Goal: Find specific page/section: Find specific page/section

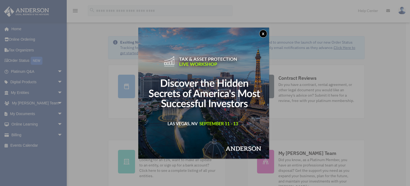
click at [266, 32] on button "x" at bounding box center [263, 34] width 8 height 8
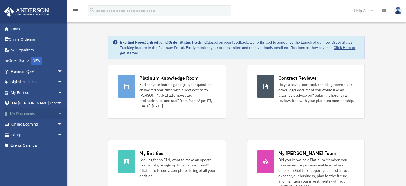
click at [31, 111] on link "My Documents arrow_drop_down" at bounding box center [37, 113] width 67 height 11
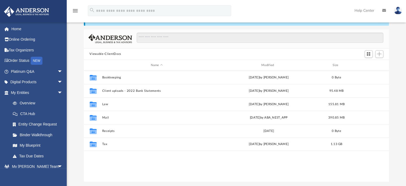
scroll to position [40, 0]
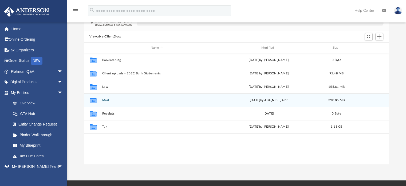
click at [104, 102] on div "Collaborated Folder Mail [DATE] by ABA_NEST_APP 390.85 MB" at bounding box center [237, 99] width 306 height 13
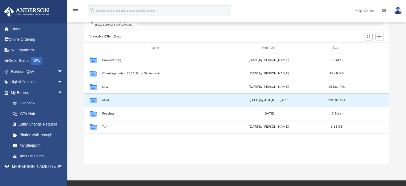
click at [105, 98] on button "Mail" at bounding box center [157, 99] width 110 height 3
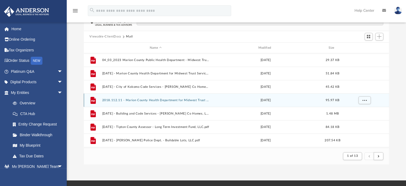
scroll to position [101, 301]
click at [105, 98] on button "2018.112.11 - Marion County Health Department for Midwest Trust Services, LLC.p…" at bounding box center [156, 99] width 108 height 3
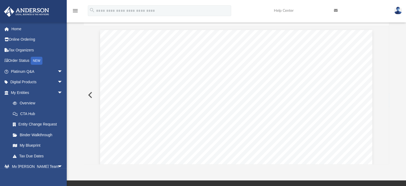
click at [90, 92] on button "Preview" at bounding box center [90, 94] width 12 height 15
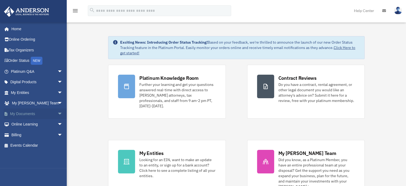
click at [20, 112] on link "My Documents arrow_drop_down" at bounding box center [37, 113] width 67 height 11
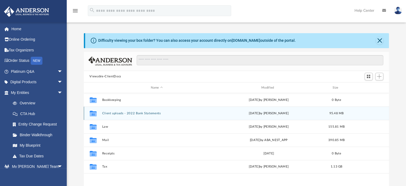
scroll to position [117, 301]
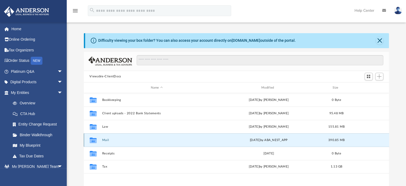
click at [104, 141] on button "Mail" at bounding box center [157, 139] width 110 height 3
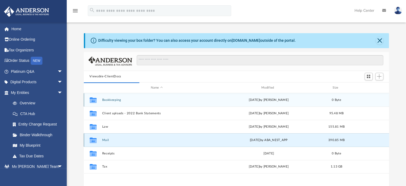
scroll to position [101, 301]
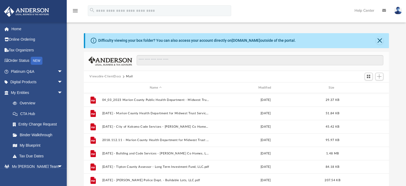
click at [399, 75] on div "Difficulty viewing your box folder? You can also access your account directly o…" at bounding box center [237, 118] width 340 height 171
click at [267, 87] on div "Modified" at bounding box center [266, 87] width 108 height 5
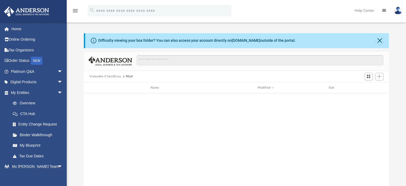
scroll to position [0, 0]
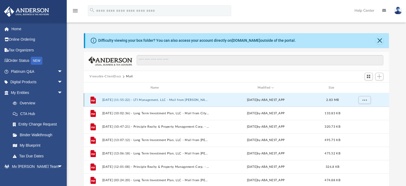
click at [178, 99] on button "2025.08.11 (11:55:22) - LTI Management, LLC - Mail from BOB WATT.pdf" at bounding box center [156, 99] width 108 height 3
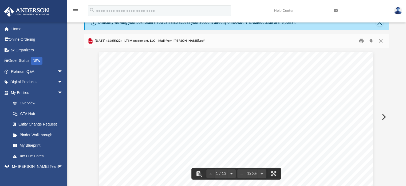
click at [391, 92] on div "Difficulty viewing your box folder? You can also access your account directly o…" at bounding box center [237, 100] width 340 height 171
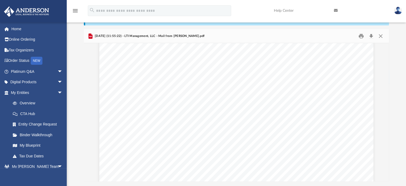
scroll to position [0, 0]
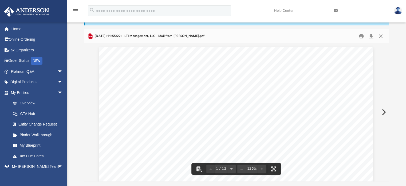
click at [382, 113] on button "Preview" at bounding box center [384, 111] width 12 height 15
click at [382, 116] on button "Preview" at bounding box center [384, 111] width 12 height 15
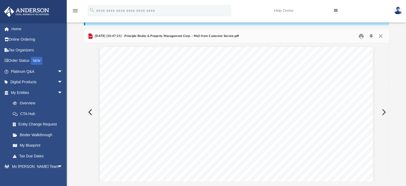
click at [383, 114] on button "Preview" at bounding box center [384, 111] width 12 height 15
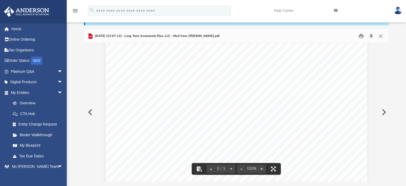
scroll to position [393, 0]
click at [383, 113] on button "Preview" at bounding box center [384, 111] width 12 height 15
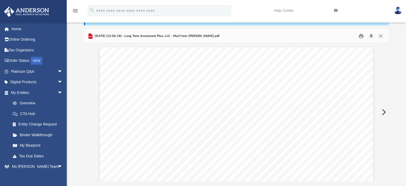
click at [383, 113] on button "Preview" at bounding box center [384, 111] width 12 height 15
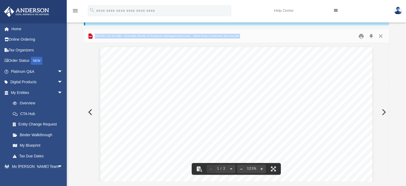
drag, startPoint x: 390, startPoint y: 59, endPoint x: 389, endPoint y: 63, distance: 4.3
click at [389, 63] on div "Difficulty viewing your box folder? You can also access your account directly o…" at bounding box center [237, 95] width 340 height 171
click at [383, 112] on button "Preview" at bounding box center [384, 111] width 12 height 15
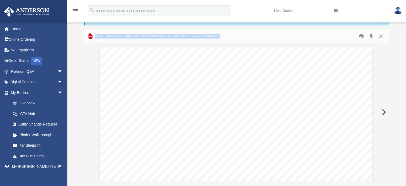
click at [383, 112] on button "Preview" at bounding box center [384, 111] width 12 height 15
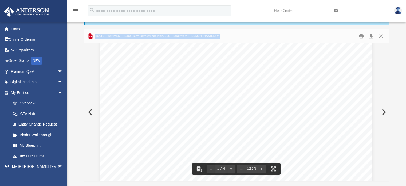
scroll to position [47, 0]
click at [384, 110] on button "Preview" at bounding box center [384, 111] width 12 height 15
click at [381, 32] on button "Close" at bounding box center [381, 36] width 10 height 8
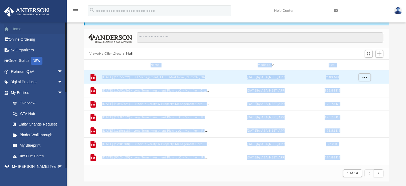
click at [27, 28] on link "Home" at bounding box center [37, 29] width 67 height 11
